Goal: Information Seeking & Learning: Learn about a topic

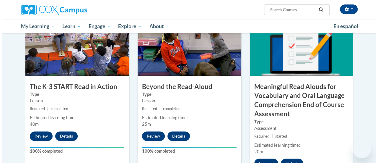
scroll to position [354, 0]
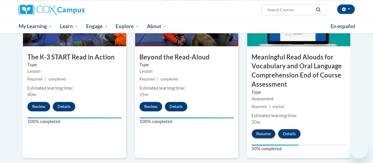
click at [270, 129] on button "Resume" at bounding box center [264, 133] width 24 height 9
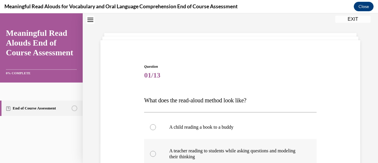
scroll to position [77, 0]
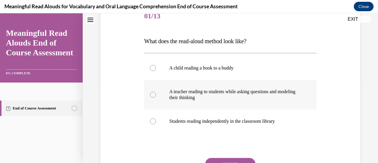
click at [155, 99] on label "A teacher reading to students while asking questions and modeling their thinking" at bounding box center [230, 94] width 172 height 29
click at [155, 97] on input "A teacher reading to students while asking questions and modeling their thinking" at bounding box center [153, 94] width 6 height 6
radio input "true"
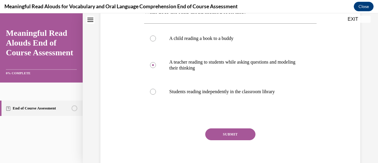
click at [233, 138] on button "SUBMIT" at bounding box center [230, 134] width 50 height 12
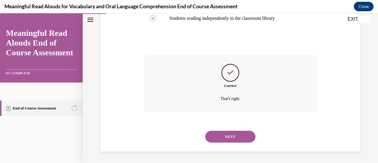
click at [237, 137] on button "NEXT" at bounding box center [230, 136] width 50 height 12
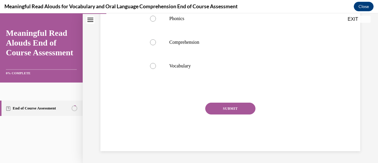
scroll to position [18, 0]
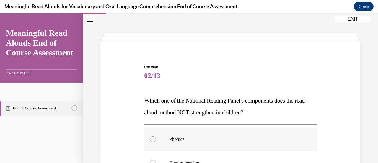
click at [185, 128] on label "Phonics" at bounding box center [230, 139] width 172 height 24
click at [156, 136] on input "Phonics" at bounding box center [153, 139] width 6 height 6
radio input "true"
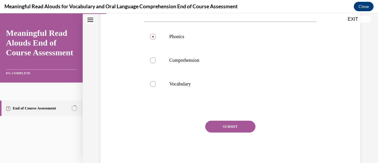
click at [220, 124] on button "SUBMIT" at bounding box center [230, 126] width 50 height 12
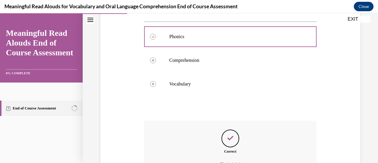
scroll to position [179, 0]
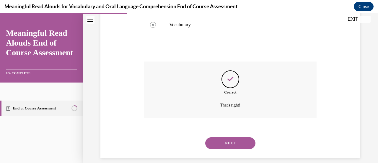
click at [231, 144] on button "NEXT" at bounding box center [230, 143] width 50 height 12
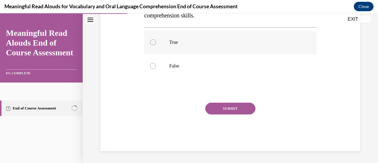
scroll to position [18, 0]
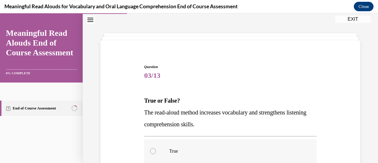
click at [150, 150] on div at bounding box center [153, 151] width 6 height 6
click at [150, 150] on input "True" at bounding box center [153, 151] width 6 height 6
radio input "true"
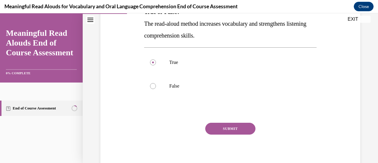
scroll to position [109, 0]
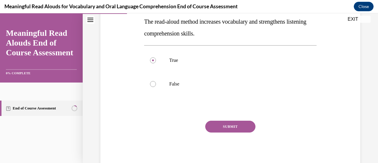
click at [232, 128] on button "SUBMIT" at bounding box center [230, 126] width 50 height 12
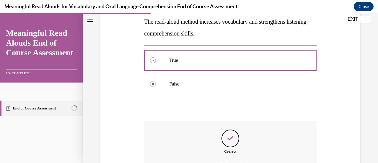
scroll to position [168, 0]
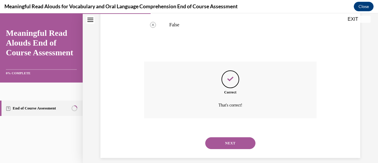
click at [230, 146] on button "NEXT" at bounding box center [230, 143] width 50 height 12
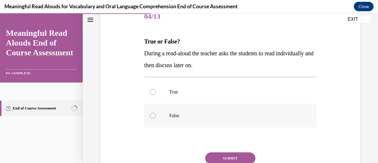
scroll to position [106, 0]
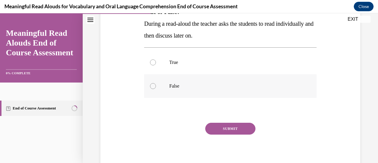
click at [156, 86] on label "False" at bounding box center [230, 86] width 172 height 24
click at [156, 86] on input "False" at bounding box center [153, 86] width 6 height 6
radio input "true"
click at [236, 127] on button "SUBMIT" at bounding box center [230, 128] width 50 height 12
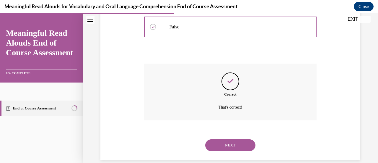
scroll to position [174, 0]
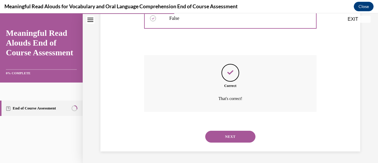
click at [225, 138] on button "NEXT" at bounding box center [230, 136] width 50 height 12
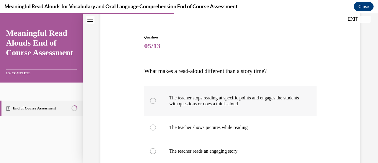
scroll to position [77, 0]
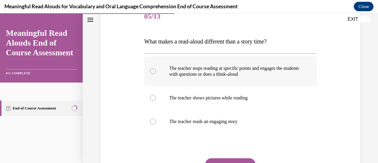
click at [170, 64] on label "The teacher stops reading at specific points and engages the students with ques…" at bounding box center [230, 70] width 172 height 29
click at [156, 68] on input "The teacher stops reading at specific points and engages the students with ques…" at bounding box center [153, 71] width 6 height 6
radio input "true"
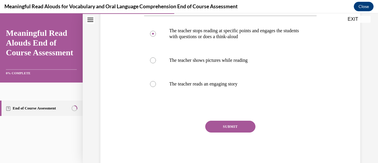
click at [231, 128] on button "SUBMIT" at bounding box center [230, 126] width 50 height 12
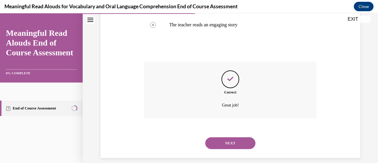
scroll to position [180, 0]
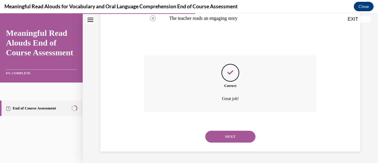
click at [230, 140] on button "NEXT" at bounding box center [230, 136] width 50 height 12
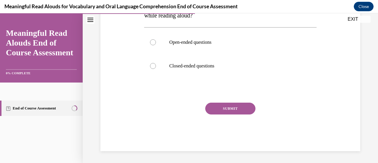
scroll to position [18, 0]
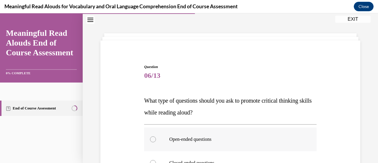
click at [184, 142] on label "Open-ended questions" at bounding box center [230, 139] width 172 height 24
click at [156, 142] on input "Open-ended questions" at bounding box center [153, 139] width 6 height 6
radio input "true"
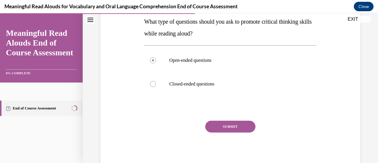
click at [216, 129] on button "SUBMIT" at bounding box center [230, 126] width 50 height 12
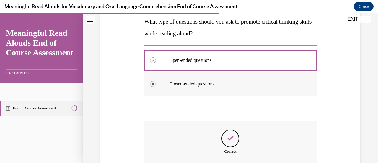
scroll to position [162, 0]
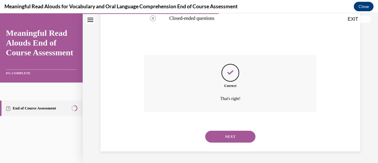
click at [223, 137] on button "NEXT" at bounding box center [230, 136] width 50 height 12
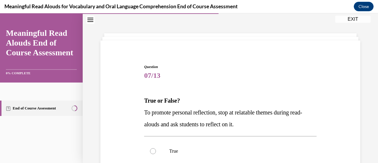
scroll to position [77, 0]
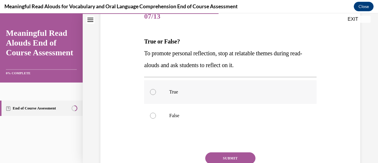
click at [186, 88] on label "True" at bounding box center [230, 92] width 172 height 24
click at [156, 89] on input "True" at bounding box center [153, 92] width 6 height 6
radio input "true"
click at [244, 153] on button "SUBMIT" at bounding box center [230, 158] width 50 height 12
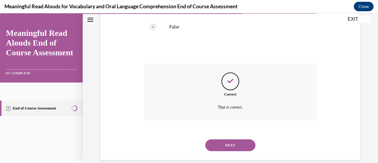
scroll to position [174, 0]
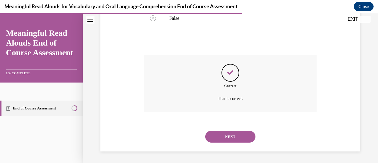
click at [224, 142] on div "NEXT" at bounding box center [230, 136] width 172 height 24
click at [224, 134] on button "NEXT" at bounding box center [230, 136] width 50 height 12
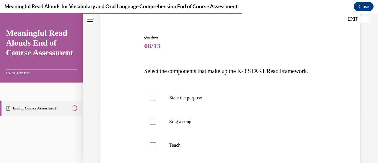
scroll to position [106, 0]
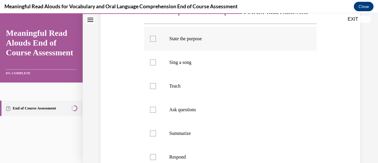
click at [169, 42] on p "State the purpose" at bounding box center [235, 39] width 132 height 6
click at [156, 42] on input "State the purpose" at bounding box center [153, 39] width 6 height 6
checkbox input "true"
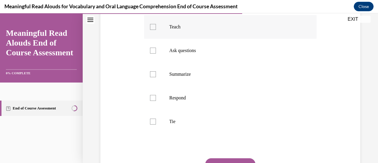
click at [182, 30] on p "Teach" at bounding box center [235, 27] width 132 height 6
click at [156, 30] on input "Teach" at bounding box center [153, 27] width 6 height 6
checkbox input "true"
click at [171, 53] on p "Ask questions" at bounding box center [235, 50] width 132 height 6
click at [156, 53] on input "Ask questions" at bounding box center [153, 50] width 6 height 6
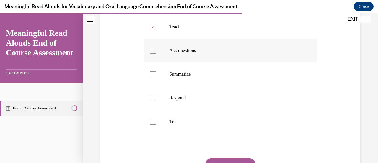
checkbox input "true"
click at [162, 109] on label "Respond" at bounding box center [230, 98] width 172 height 24
click at [156, 101] on input "Respond" at bounding box center [153, 98] width 6 height 6
checkbox input "true"
click at [165, 133] on label "Tie" at bounding box center [230, 121] width 172 height 24
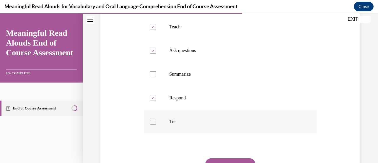
click at [156, 124] on input "Tie" at bounding box center [153, 121] width 6 height 6
checkbox input "true"
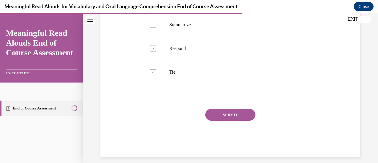
click at [236, 120] on button "SUBMIT" at bounding box center [230, 115] width 50 height 12
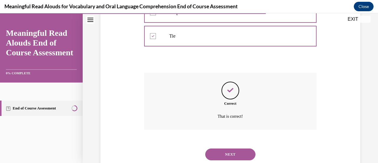
scroll to position [280, 0]
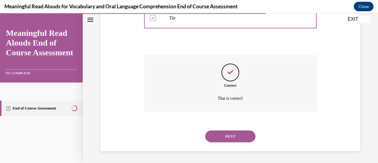
click at [239, 137] on button "NEXT" at bounding box center [230, 136] width 50 height 12
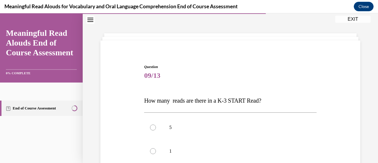
scroll to position [77, 0]
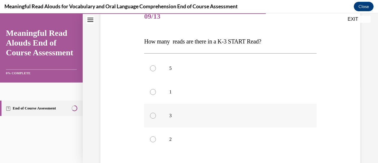
click at [198, 114] on p "3" at bounding box center [235, 115] width 132 height 6
click at [156, 114] on input "3" at bounding box center [153, 115] width 6 height 6
radio input "true"
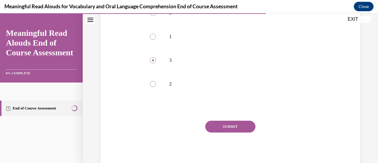
click at [246, 127] on button "SUBMIT" at bounding box center [230, 126] width 50 height 12
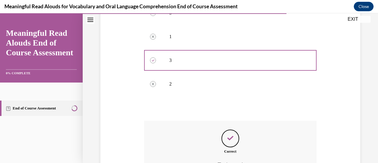
scroll to position [191, 0]
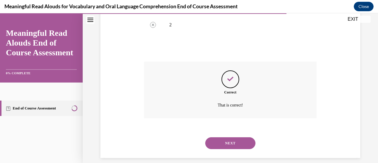
click at [237, 142] on button "NEXT" at bounding box center [230, 143] width 50 height 12
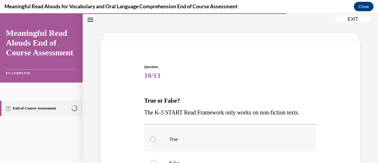
scroll to position [77, 0]
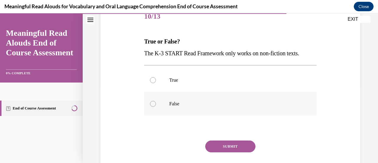
click at [225, 106] on p "False" at bounding box center [235, 104] width 132 height 6
click at [156, 106] on input "False" at bounding box center [153, 104] width 6 height 6
radio input "true"
click at [226, 145] on button "SUBMIT" at bounding box center [230, 146] width 50 height 12
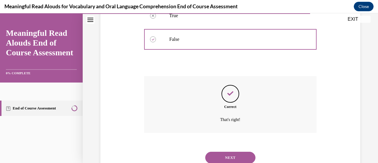
click at [229, 151] on button "NEXT" at bounding box center [230, 157] width 50 height 12
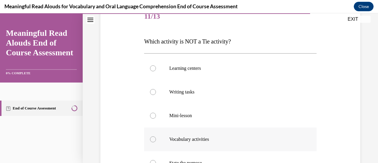
scroll to position [106, 0]
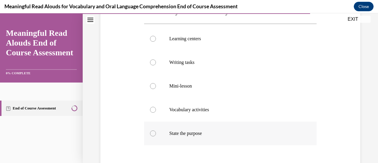
click at [211, 129] on label "State the purpose" at bounding box center [230, 133] width 172 height 24
click at [156, 130] on input "State the purpose" at bounding box center [153, 133] width 6 height 6
radio input "true"
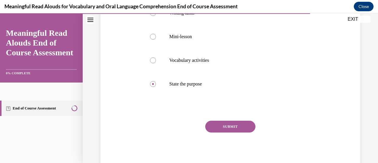
click at [215, 129] on button "SUBMIT" at bounding box center [230, 126] width 50 height 12
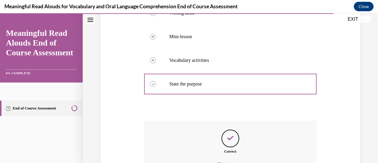
scroll to position [215, 0]
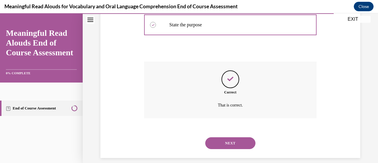
click at [228, 144] on button "NEXT" at bounding box center [230, 143] width 50 height 12
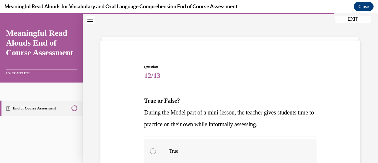
scroll to position [77, 0]
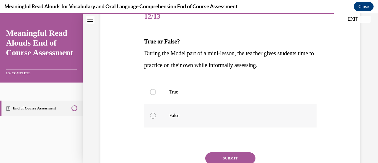
click at [220, 120] on label "False" at bounding box center [230, 116] width 172 height 24
click at [156, 118] on input "False" at bounding box center [153, 115] width 6 height 6
radio input "true"
click at [211, 155] on button "SUBMIT" at bounding box center [230, 158] width 50 height 12
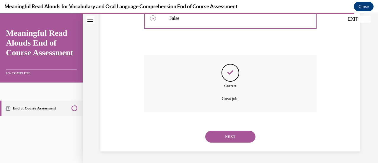
click at [227, 137] on button "NEXT" at bounding box center [230, 136] width 50 height 12
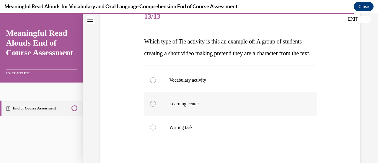
scroll to position [106, 0]
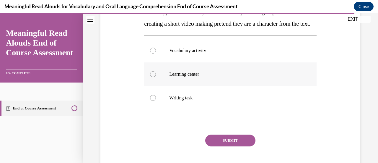
click at [228, 77] on p "Learning center" at bounding box center [235, 74] width 132 height 6
click at [156, 77] on input "Learning center" at bounding box center [153, 74] width 6 height 6
radio input "true"
click at [219, 146] on button "SUBMIT" at bounding box center [230, 140] width 50 height 12
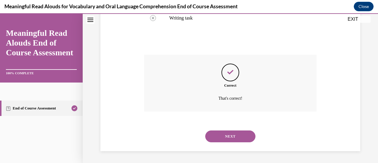
click at [226, 138] on button "NEXT" at bounding box center [230, 136] width 50 height 12
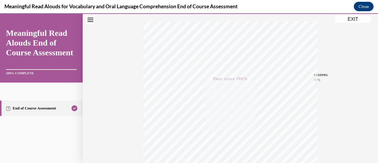
scroll to position [64, 0]
click at [345, 19] on button "EXIT" at bounding box center [352, 19] width 35 height 7
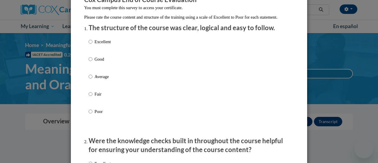
scroll to position [88, 0]
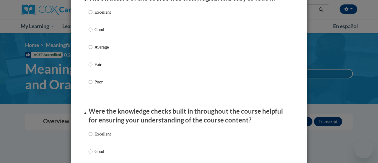
click at [97, 24] on label "Excellent" at bounding box center [99, 17] width 22 height 16
click at [92, 15] on input "Excellent" at bounding box center [90, 12] width 4 height 6
radio input "true"
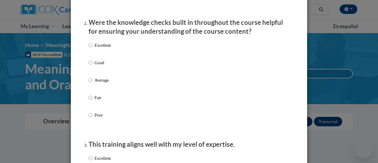
click at [96, 83] on p "Average" at bounding box center [102, 80] width 16 height 6
click at [92, 83] on input "Average" at bounding box center [90, 80] width 4 height 6
radio input "true"
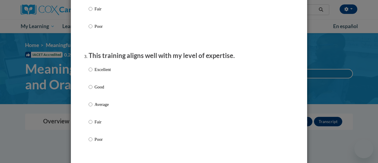
scroll to position [324, 0]
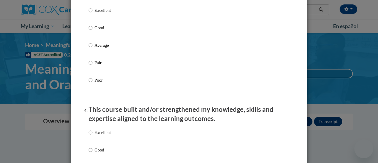
click at [127, 54] on div "Excellent Good Average Fair Poor" at bounding box center [188, 52] width 201 height 96
click at [104, 48] on p "Average" at bounding box center [102, 45] width 16 height 6
click at [92, 48] on input "Average" at bounding box center [90, 45] width 4 height 6
radio input "true"
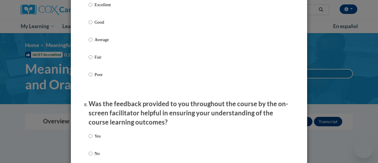
scroll to position [1064, 0]
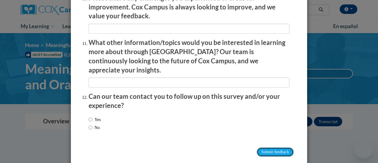
click at [273, 147] on input "Submit feedback" at bounding box center [274, 151] width 37 height 9
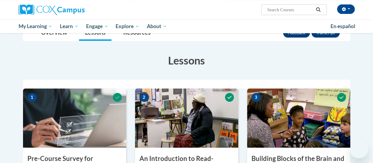
scroll to position [0, 0]
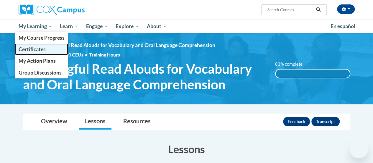
click at [39, 49] on span "Certificates" at bounding box center [31, 49] width 27 height 6
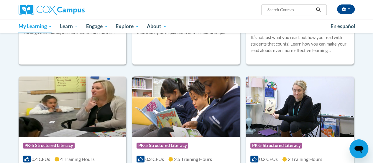
scroll to position [137, 0]
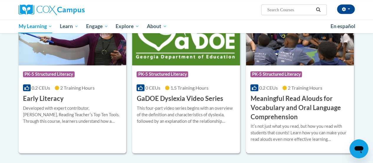
click at [284, 118] on h3 "Meaningful Read Alouds for Vocabulary and Oral Language Comprehension" at bounding box center [299, 107] width 99 height 27
